Goal: Find specific page/section: Find specific page/section

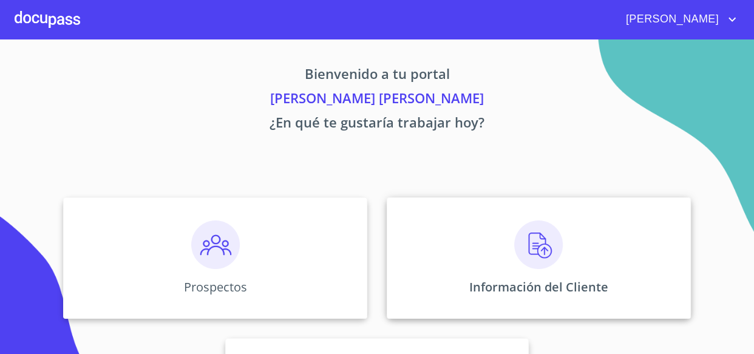
click at [519, 255] on img at bounding box center [539, 245] width 49 height 49
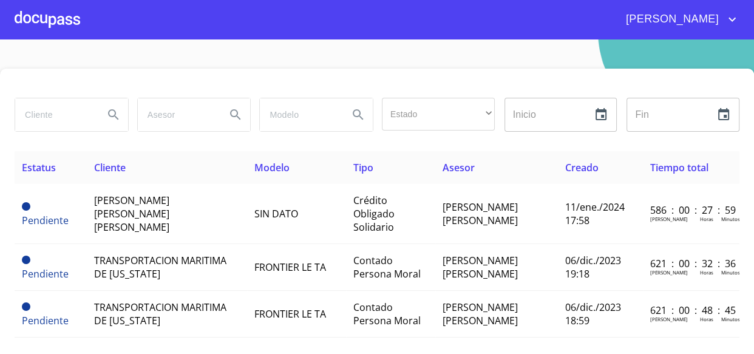
click at [47, 116] on input "search" at bounding box center [54, 114] width 79 height 33
type input "[PERSON_NAME]"
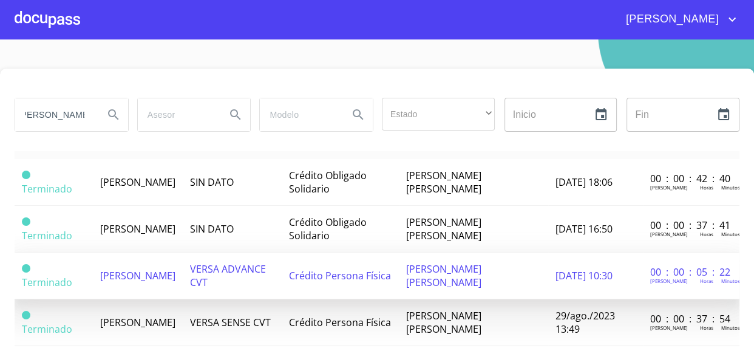
scroll to position [0, 0]
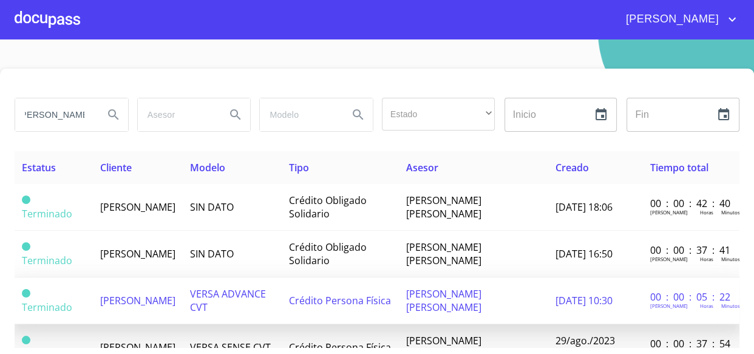
click at [130, 296] on span "[PERSON_NAME]" at bounding box center [137, 300] width 75 height 13
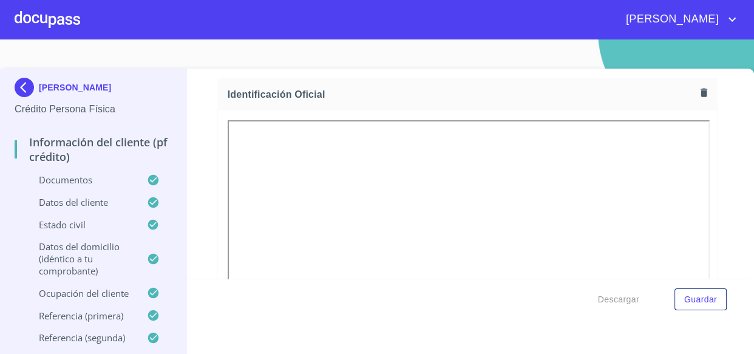
click at [379, 327] on div "Información del cliente (PF crédito) Documentos Documento de identificación   *…" at bounding box center [467, 219] width 561 height 301
